Goal: Book appointment/travel/reservation

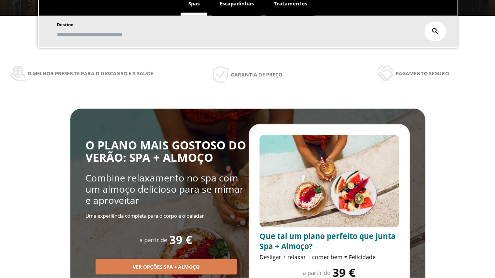
scroll to position [132, 0]
click at [237, 4] on span "Escapadinhas" at bounding box center [237, 3] width 34 height 7
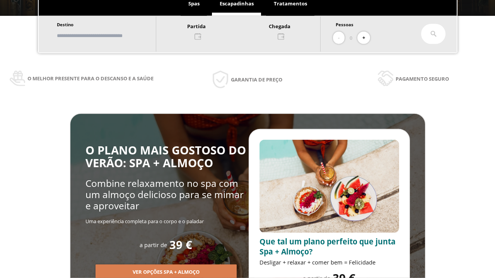
click at [109, 36] on input "text" at bounding box center [103, 36] width 96 height 14
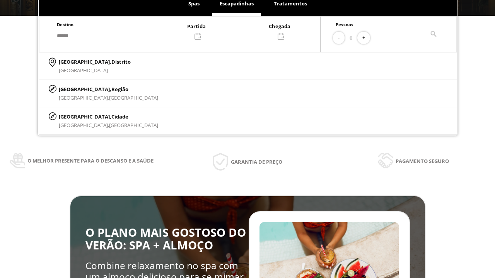
type input "******"
click at [77, 116] on p "[GEOGRAPHIC_DATA], Cidade" at bounding box center [108, 117] width 99 height 9
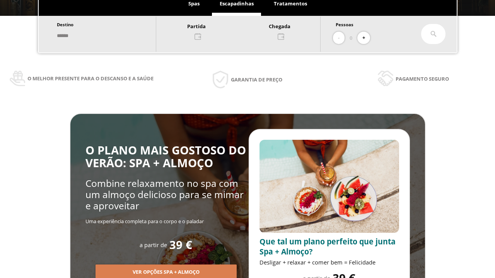
click at [246, 31] on div at bounding box center [238, 31] width 164 height 19
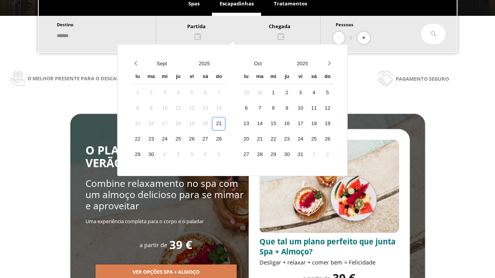
click at [158, 133] on div "23" at bounding box center [151, 140] width 14 height 14
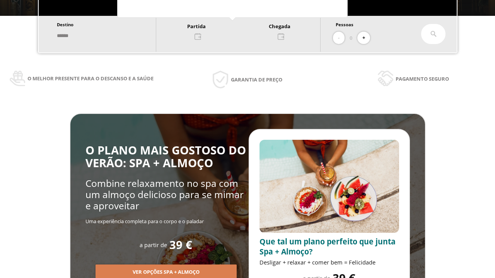
scroll to position [0, 0]
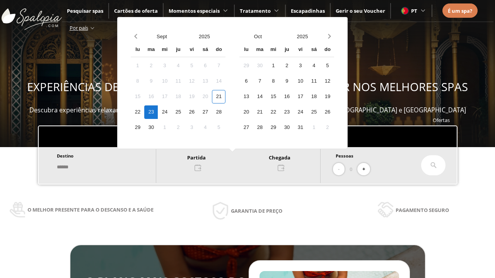
click at [171, 112] on div "24" at bounding box center [165, 113] width 14 height 14
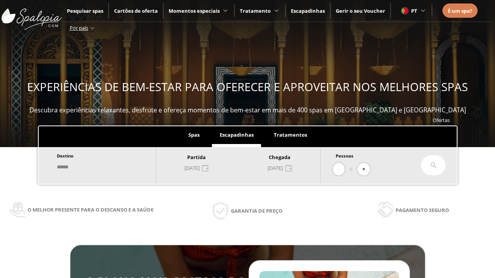
click at [366, 169] on button "+" at bounding box center [363, 169] width 13 height 13
click at [434, 166] on icon at bounding box center [433, 165] width 6 height 6
